Goal: Transaction & Acquisition: Download file/media

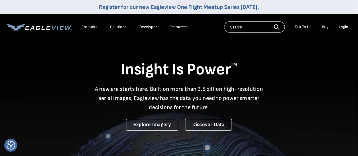
click at [343, 28] on div "Login" at bounding box center [343, 26] width 9 height 5
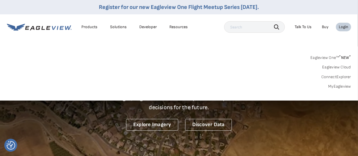
click at [241, 28] on input "text" at bounding box center [254, 26] width 61 height 11
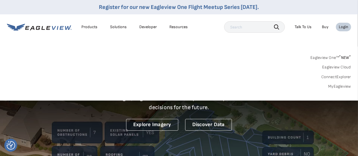
click at [343, 29] on div "Login" at bounding box center [343, 26] width 9 height 5
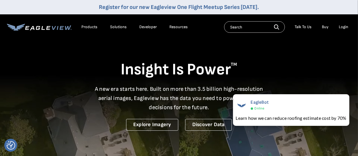
click at [343, 25] on div "Login" at bounding box center [343, 26] width 9 height 5
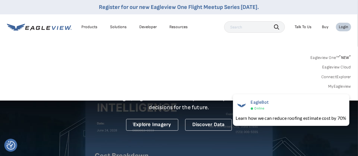
click at [340, 87] on link "MyEagleview" at bounding box center [339, 86] width 23 height 5
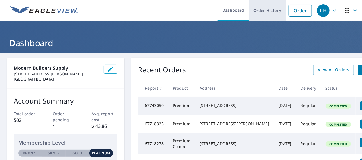
click at [265, 12] on link "Order History" at bounding box center [267, 10] width 37 height 21
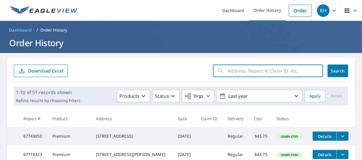
click at [249, 71] on input "text" at bounding box center [275, 71] width 95 height 16
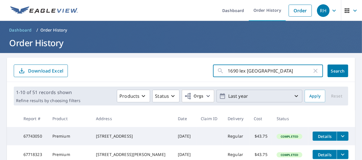
type input "1690 lex ontario"
click at [293, 94] on icon "button" at bounding box center [296, 96] width 7 height 7
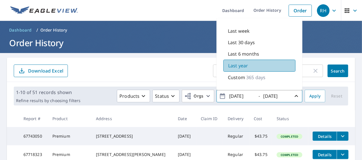
click at [263, 66] on div "Last year" at bounding box center [259, 66] width 72 height 12
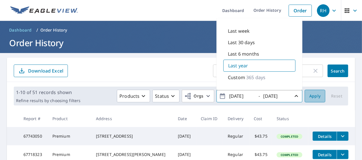
click at [315, 95] on span "Apply" at bounding box center [314, 96] width 11 height 7
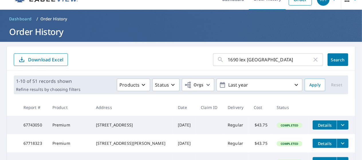
scroll to position [29, 0]
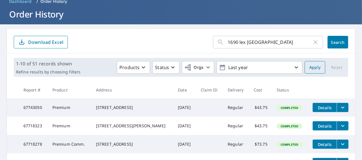
click at [309, 67] on span "Apply" at bounding box center [314, 67] width 11 height 7
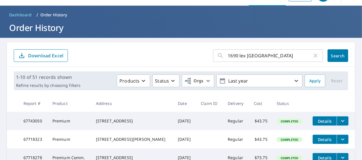
scroll to position [14, 0]
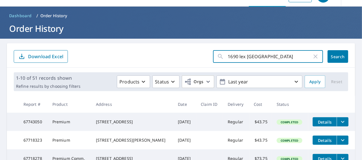
click at [286, 56] on input "1690 lex ontario" at bounding box center [270, 56] width 84 height 16
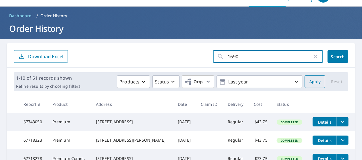
type input "1690"
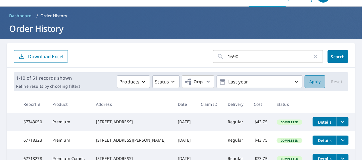
click at [312, 80] on span "Apply" at bounding box center [314, 81] width 11 height 7
click at [334, 56] on span "Search" at bounding box center [337, 56] width 11 height 5
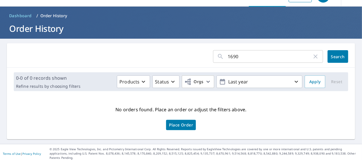
scroll to position [12, 0]
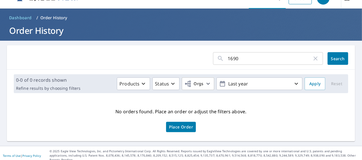
click at [251, 59] on input "1690" at bounding box center [270, 58] width 84 height 16
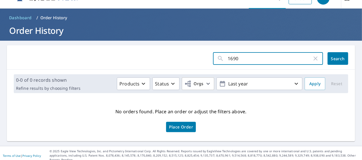
type input "1690 lex ontario"
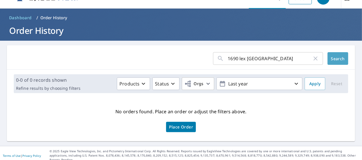
click at [332, 58] on span "Search" at bounding box center [337, 58] width 11 height 5
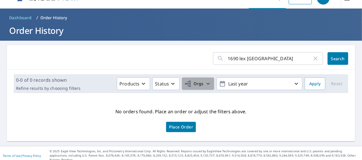
click at [205, 84] on icon "button" at bounding box center [208, 83] width 7 height 7
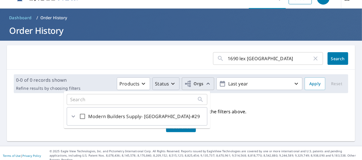
click at [170, 84] on icon "button" at bounding box center [173, 83] width 7 height 7
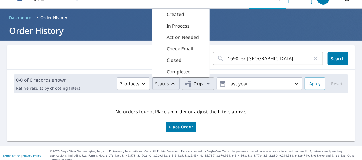
click at [126, 60] on form "1690 lex ontario ​ Search" at bounding box center [181, 58] width 335 height 13
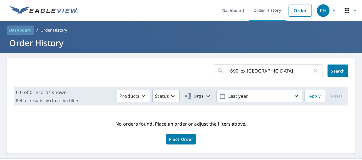
click at [21, 30] on span "Dashboard" at bounding box center [20, 30] width 23 height 6
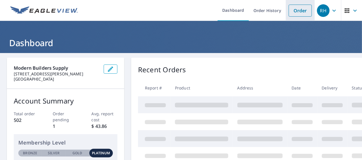
click at [298, 8] on link "Order" at bounding box center [300, 11] width 23 height 12
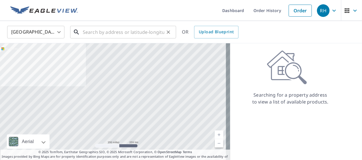
click at [103, 32] on input "text" at bounding box center [124, 32] width 82 height 16
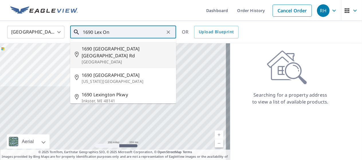
click at [123, 51] on span "1690 Lexington Ontario Rd" at bounding box center [127, 52] width 90 height 14
type input "1690 Lexington Ontario Rd Mansfield, OH 44904"
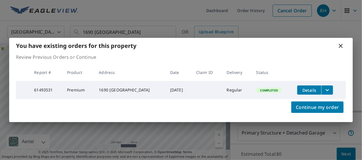
click at [315, 88] on span "Details" at bounding box center [309, 89] width 17 height 5
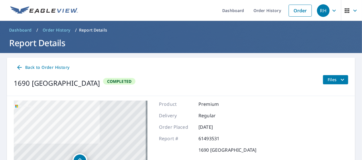
click at [333, 78] on span "Files" at bounding box center [337, 79] width 18 height 7
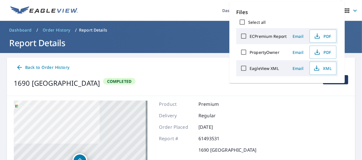
click at [242, 20] on input "Select all" at bounding box center [242, 22] width 12 height 12
checkbox input "true"
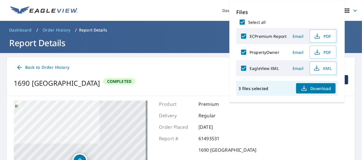
click at [314, 85] on span "Download" at bounding box center [316, 88] width 30 height 7
click at [325, 53] on span "PDF" at bounding box center [322, 52] width 18 height 7
